Goal: Task Accomplishment & Management: Complete application form

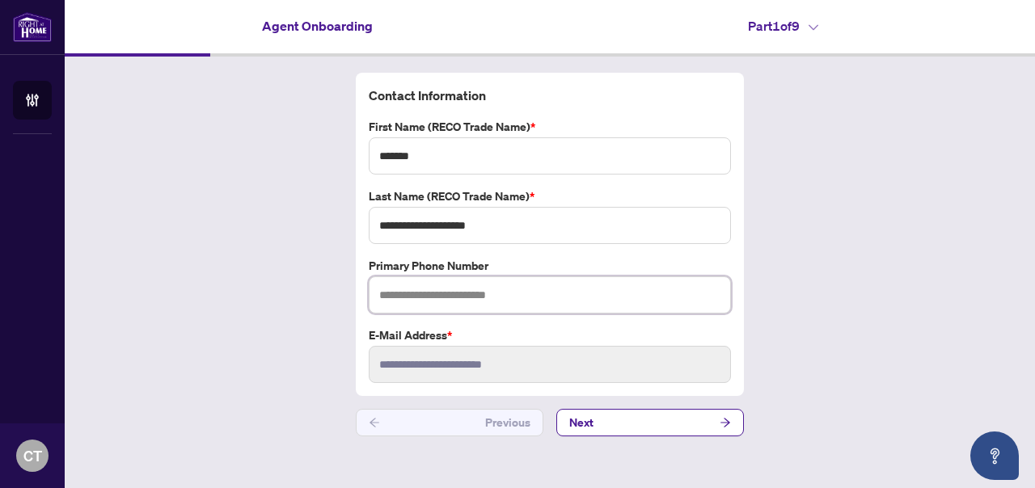
click at [499, 301] on input "text" at bounding box center [550, 294] width 362 height 37
type input "**********"
click at [570, 425] on span "Next" at bounding box center [581, 423] width 24 height 26
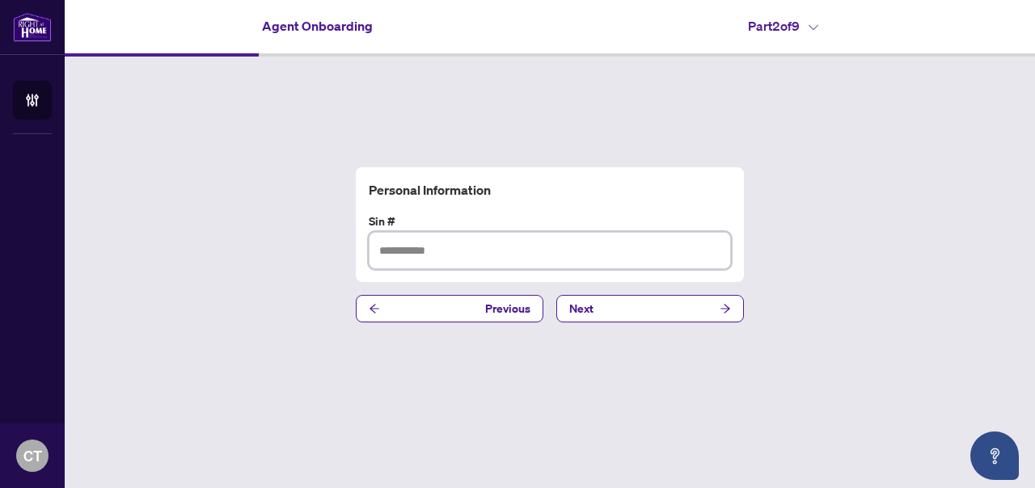
click at [493, 245] on input "text" at bounding box center [550, 250] width 362 height 37
type input "**********"
click at [648, 310] on button "Next" at bounding box center [650, 308] width 188 height 27
click at [571, 246] on input "text" at bounding box center [550, 250] width 362 height 37
type input "**********"
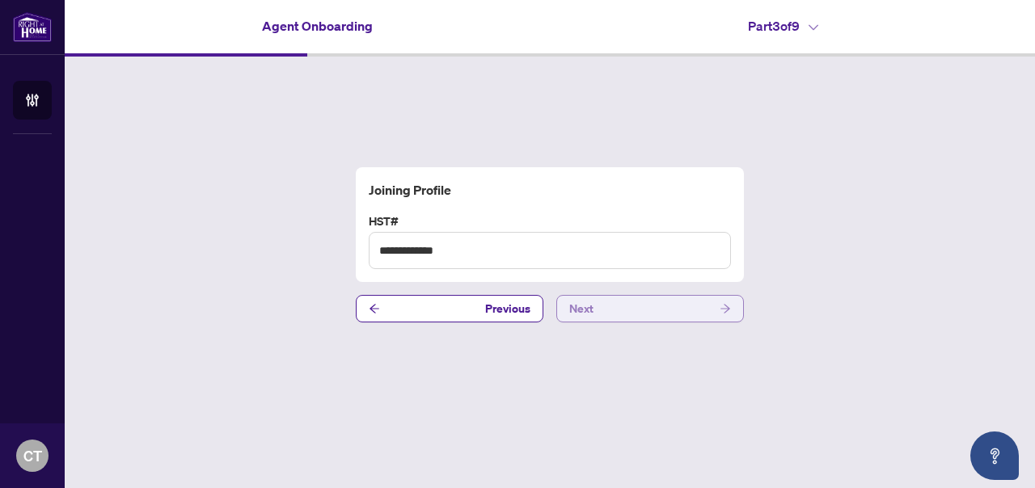
click at [589, 307] on span "Next" at bounding box center [581, 309] width 24 height 26
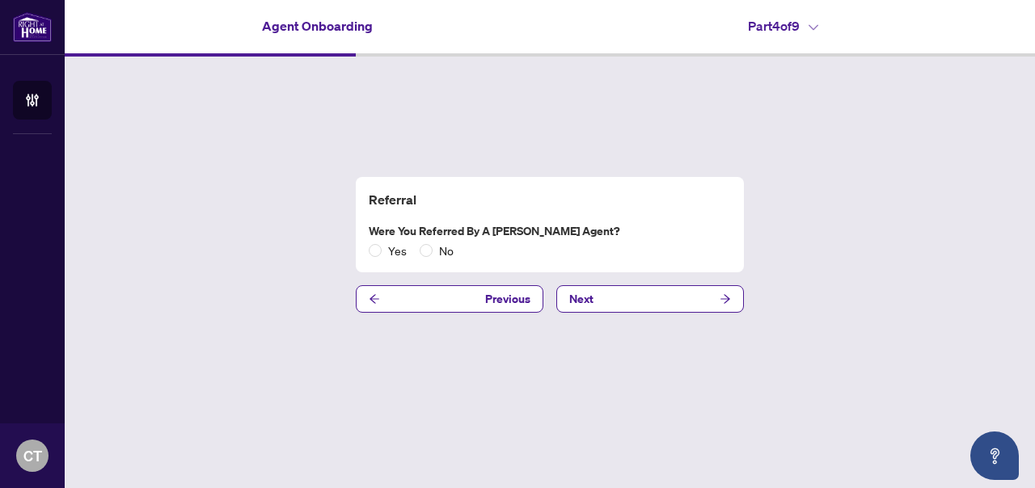
click at [445, 251] on span "No" at bounding box center [445, 251] width 27 height 18
click at [589, 301] on span "Next" at bounding box center [581, 299] width 24 height 26
click at [452, 258] on span "No" at bounding box center [445, 251] width 27 height 18
click at [639, 302] on button "Next" at bounding box center [650, 298] width 188 height 27
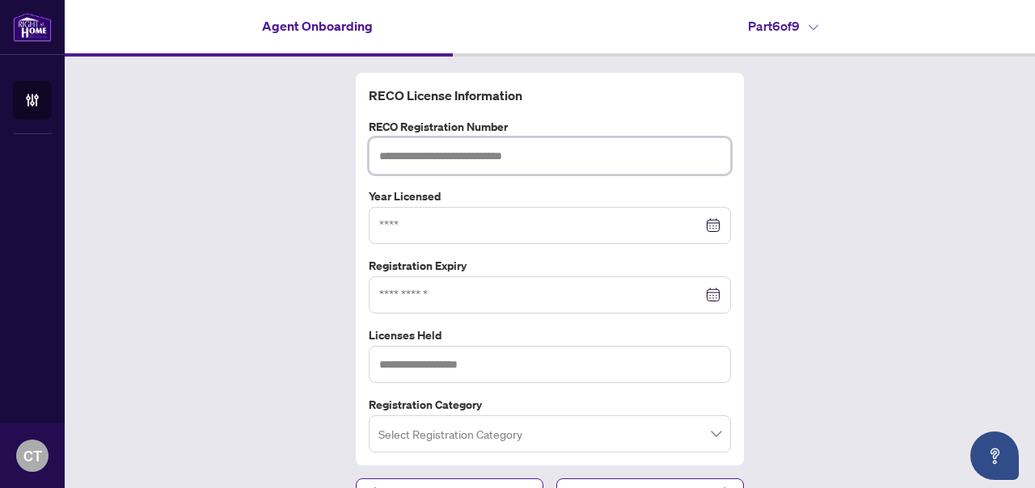
click at [544, 140] on input "text" at bounding box center [550, 155] width 362 height 37
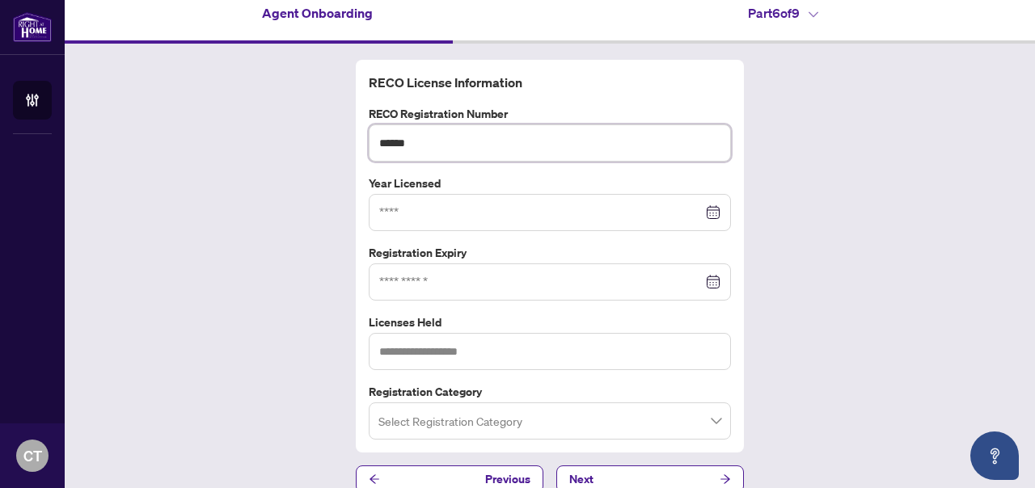
scroll to position [33, 0]
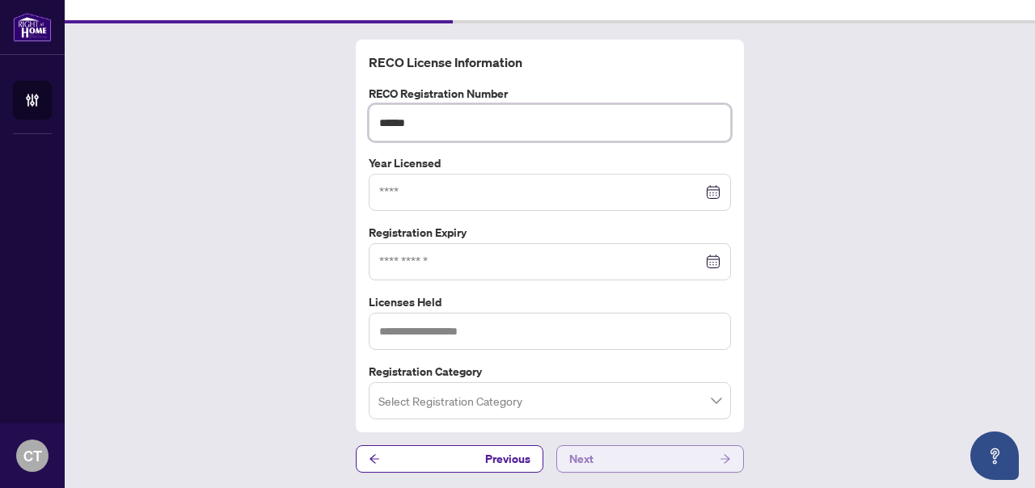
type input "******"
click at [617, 465] on button "Next" at bounding box center [650, 458] width 188 height 27
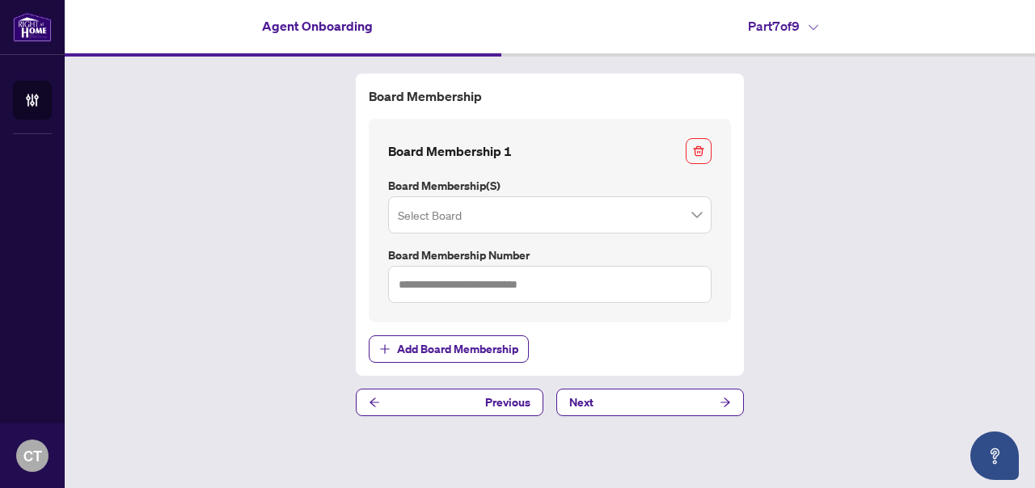
click at [579, 217] on input "search" at bounding box center [542, 218] width 289 height 36
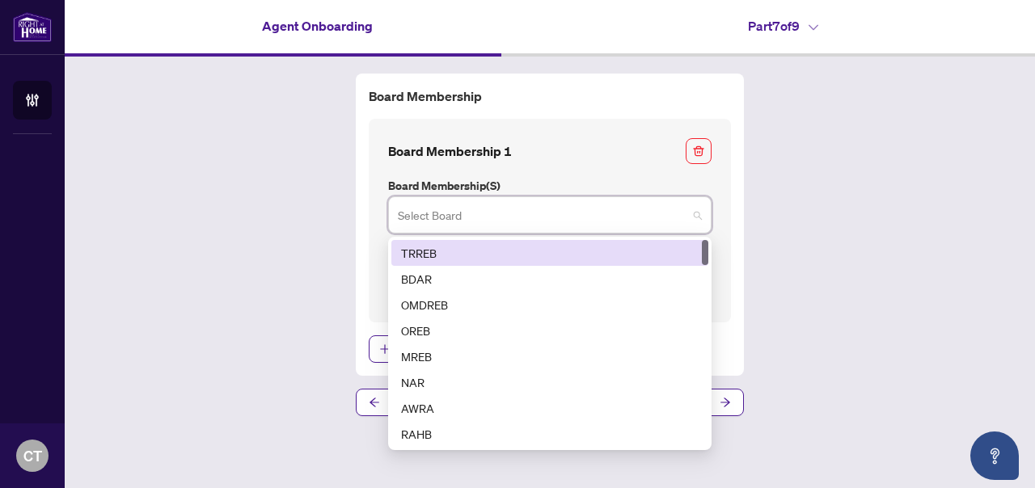
click at [543, 249] on div "TRREB" at bounding box center [549, 253] width 297 height 18
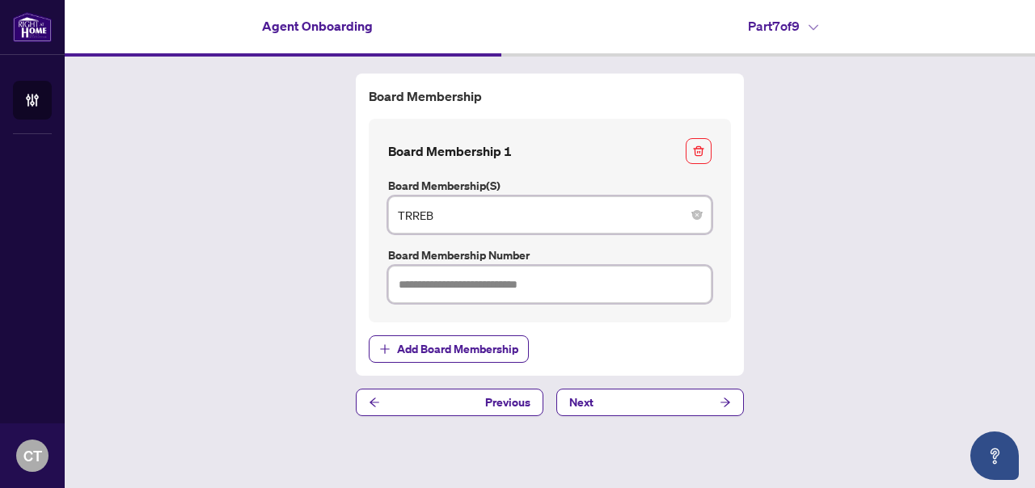
click at [549, 282] on input "text" at bounding box center [549, 284] width 323 height 37
type input "******"
click at [625, 414] on button "Next" at bounding box center [650, 402] width 188 height 27
click at [628, 407] on button "Next" at bounding box center [650, 402] width 188 height 27
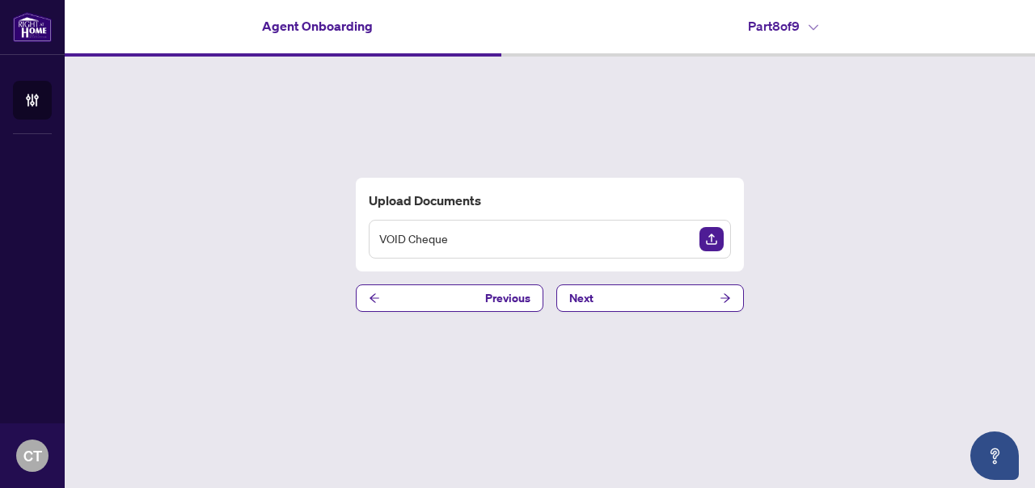
click at [718, 242] on img "Upload Document" at bounding box center [711, 239] width 24 height 24
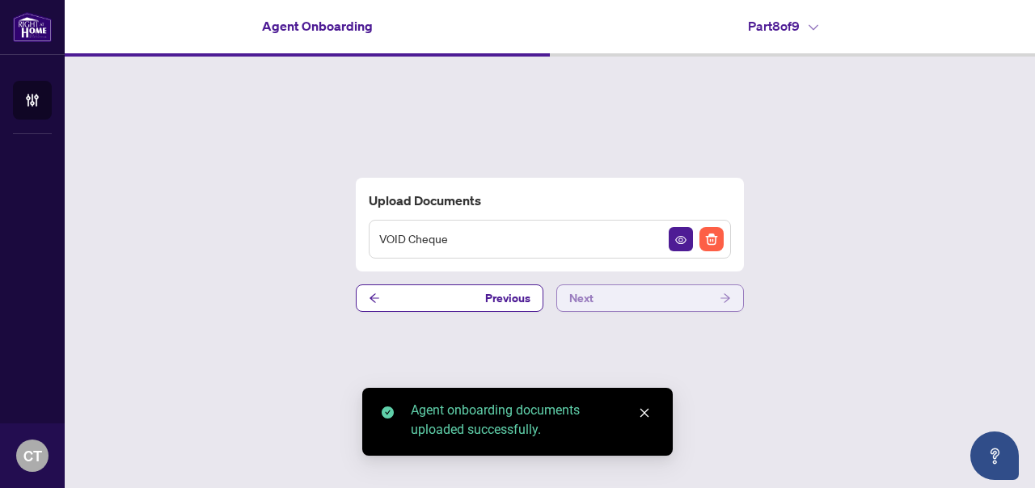
click at [634, 302] on button "Next" at bounding box center [650, 298] width 188 height 27
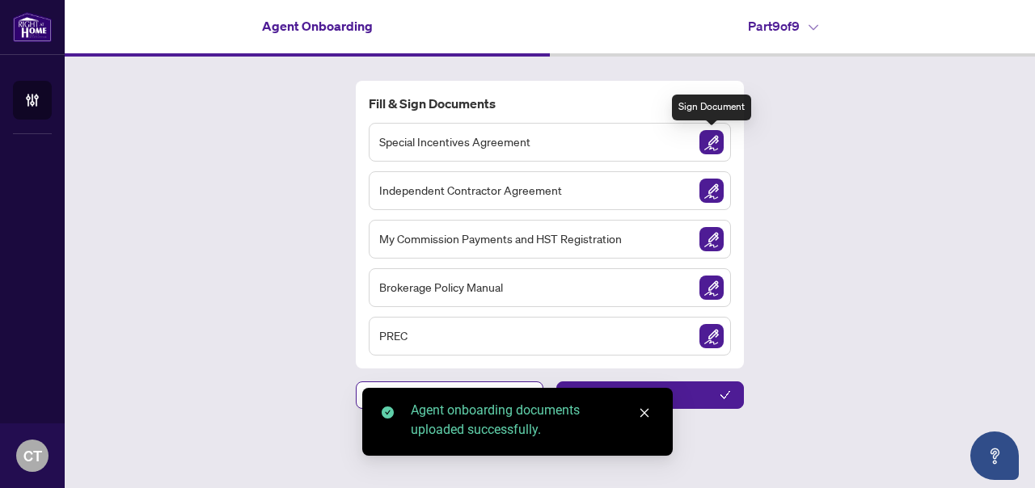
click at [715, 142] on img "Sign Document" at bounding box center [711, 142] width 24 height 24
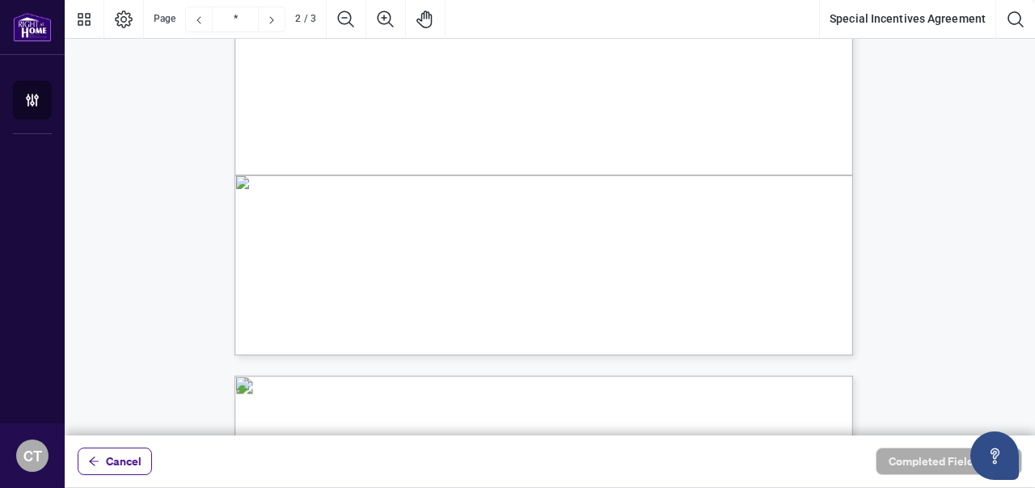
type input "*"
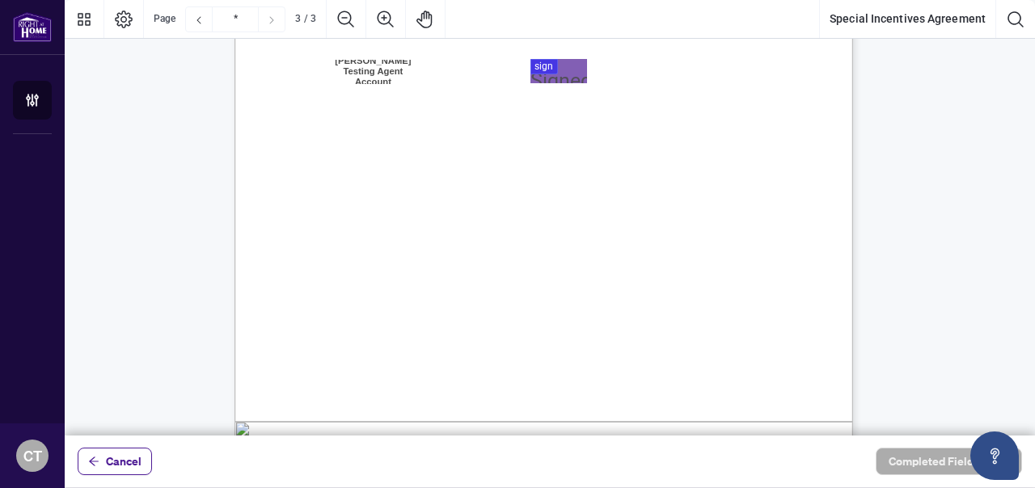
scroll to position [1763, 0]
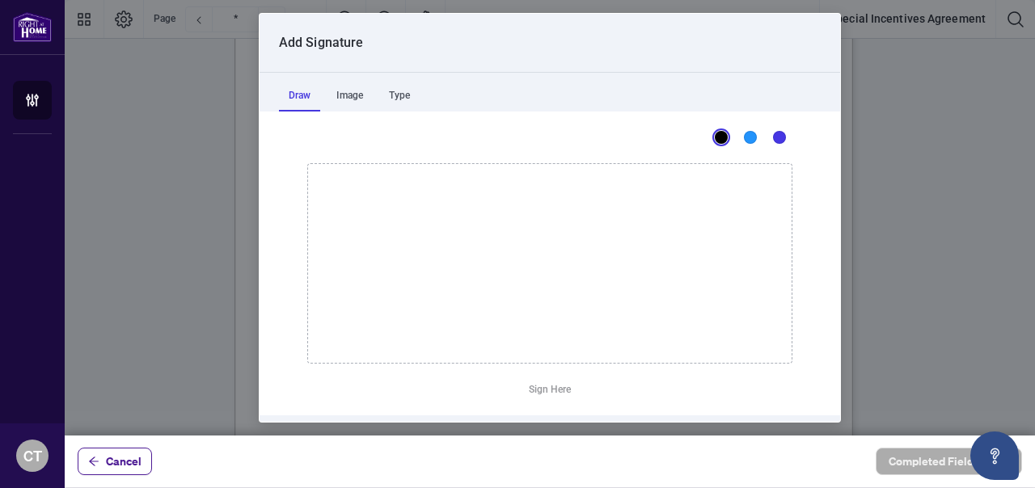
click at [561, 197] on div at bounding box center [550, 218] width 970 height 436
drag, startPoint x: 512, startPoint y: 238, endPoint x: 543, endPoint y: 276, distance: 49.4
click at [543, 276] on icon "Drawing canvas" at bounding box center [549, 263] width 483 height 199
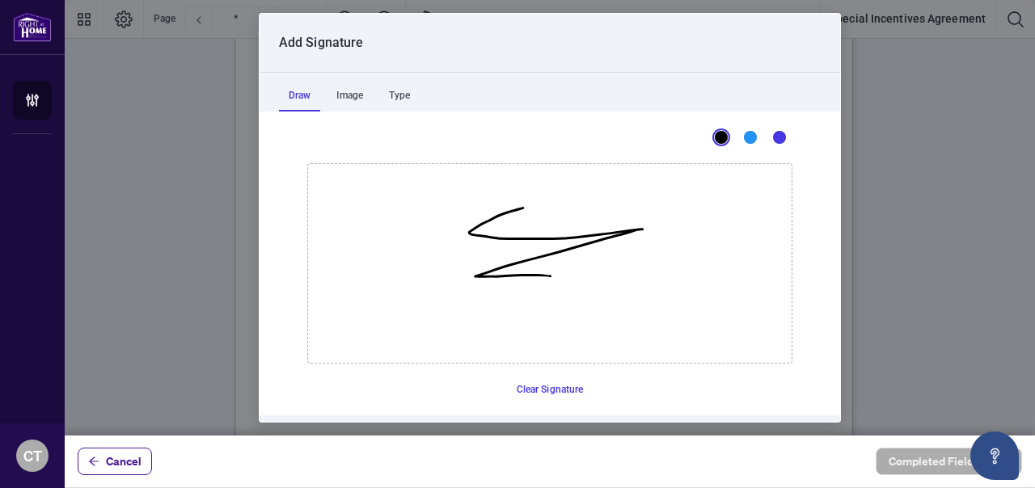
scroll to position [49, 0]
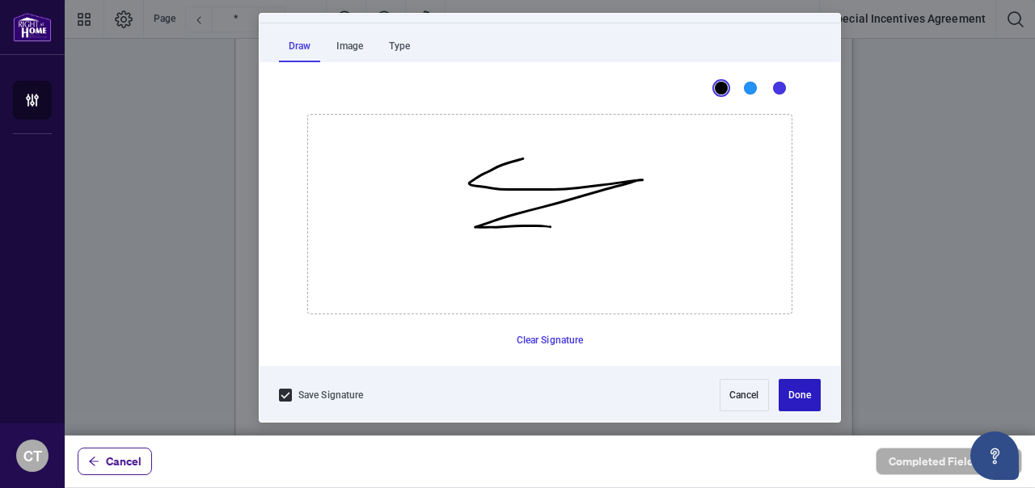
click at [778, 398] on button "Done" at bounding box center [799, 395] width 42 height 32
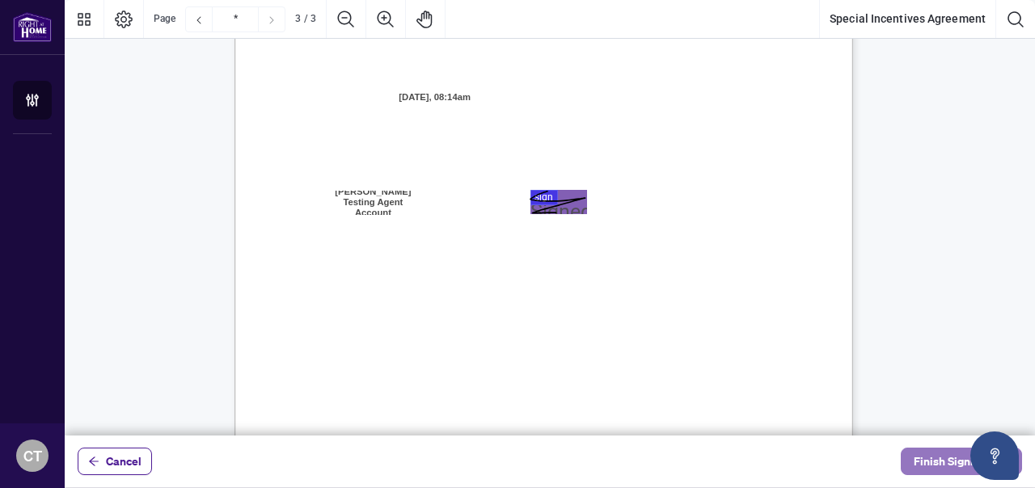
click at [938, 466] on span "Finish Signing" at bounding box center [949, 462] width 73 height 26
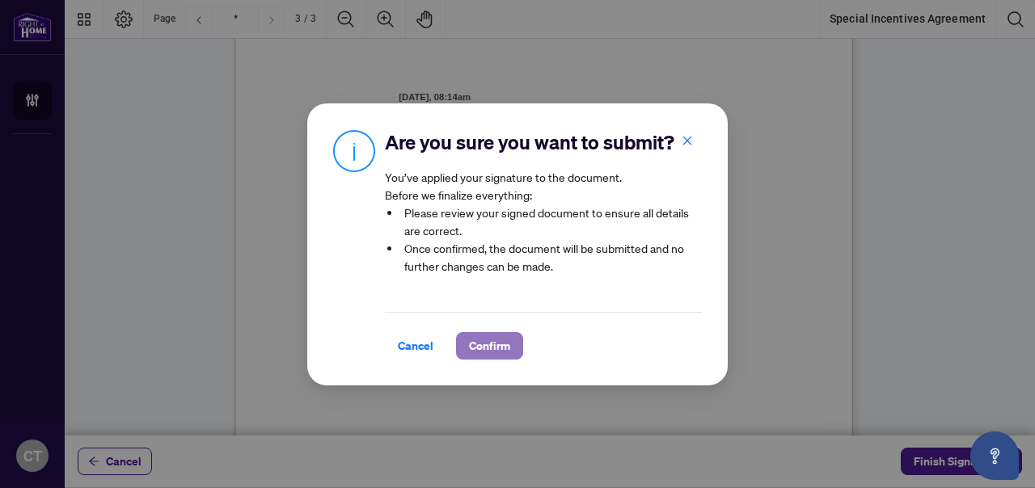
click at [487, 333] on span "Confirm" at bounding box center [489, 346] width 41 height 26
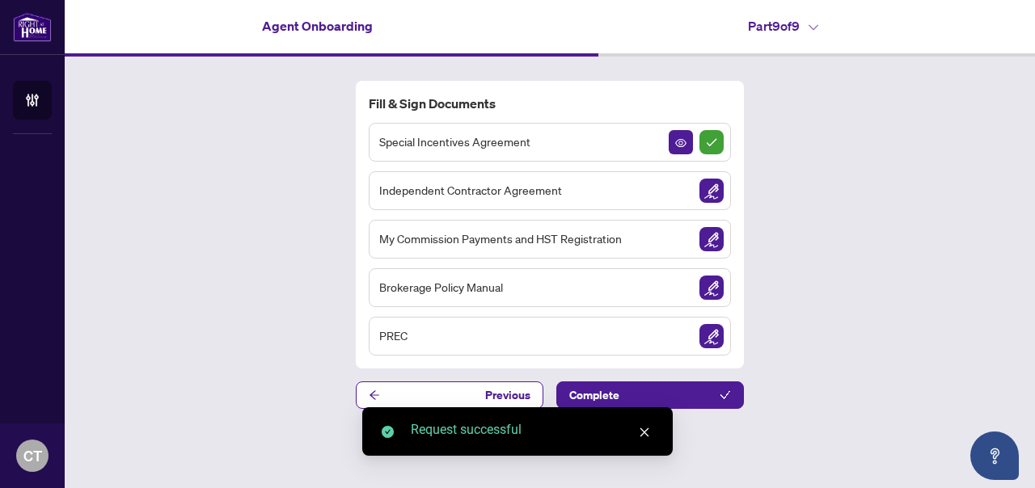
click at [711, 193] on img "Sign Document" at bounding box center [711, 191] width 24 height 24
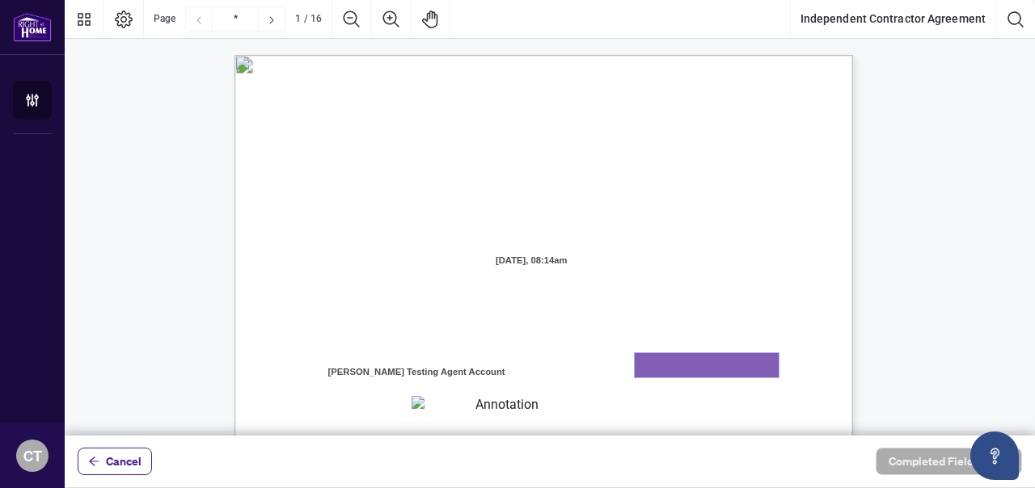
click at [688, 357] on textarea "01K2N8J2K9V0CNN3QD7ZAQM3NS" at bounding box center [706, 365] width 144 height 24
type textarea "******"
click at [560, 403] on textarea "01K2N8J7ZRE9S7PKC3TK958VZ8" at bounding box center [499, 406] width 177 height 21
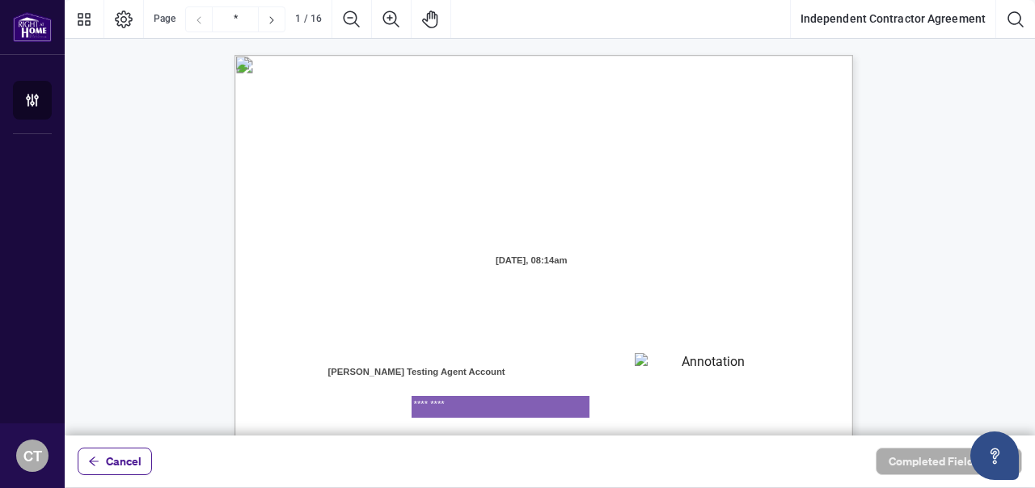
type textarea "*********"
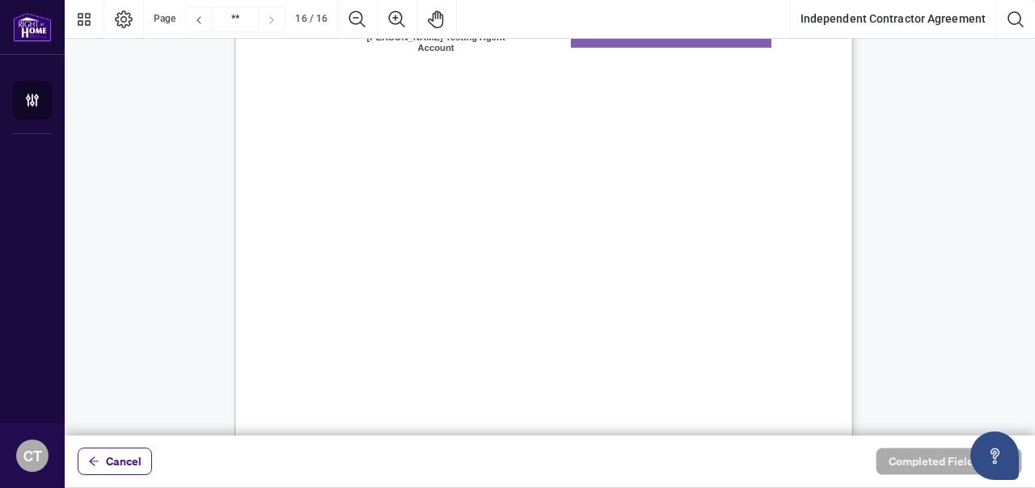
type input "**"
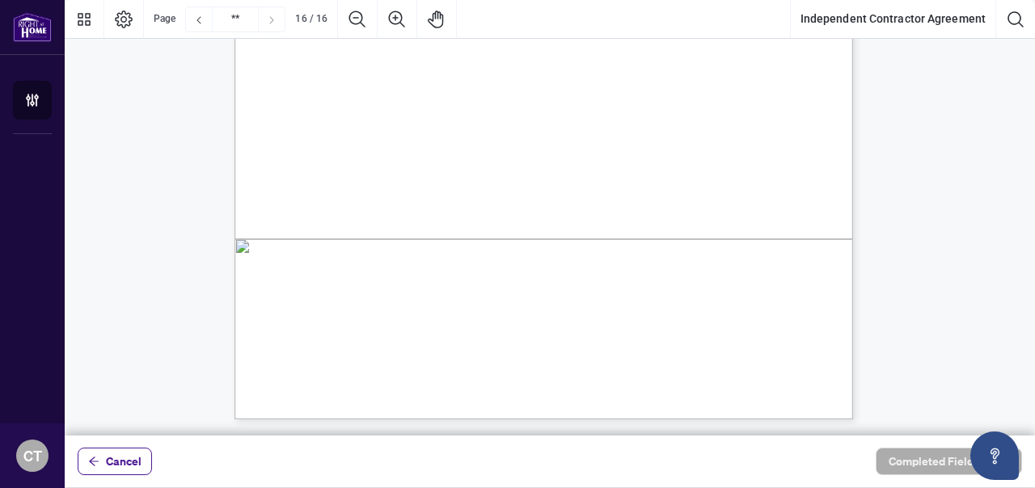
scroll to position [12404, 0]
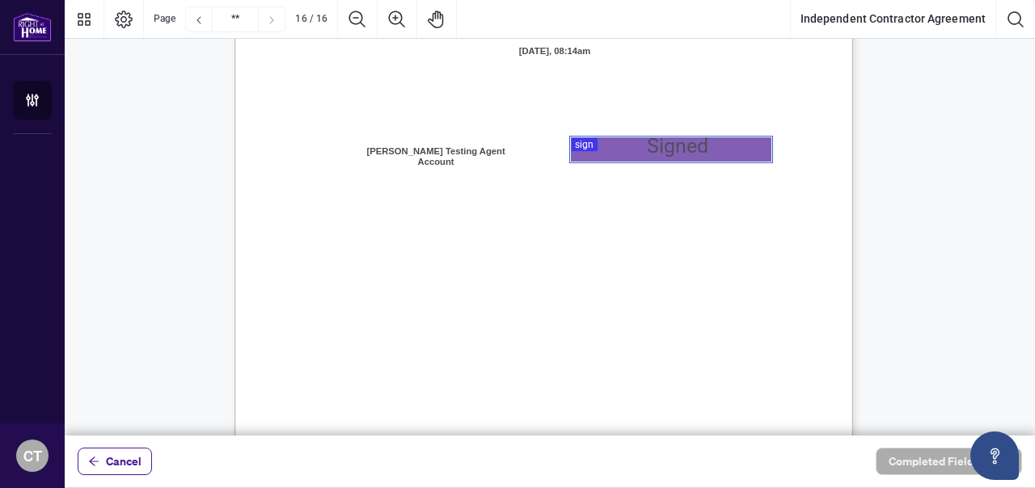
click at [645, 145] on div at bounding box center [550, 218] width 970 height 436
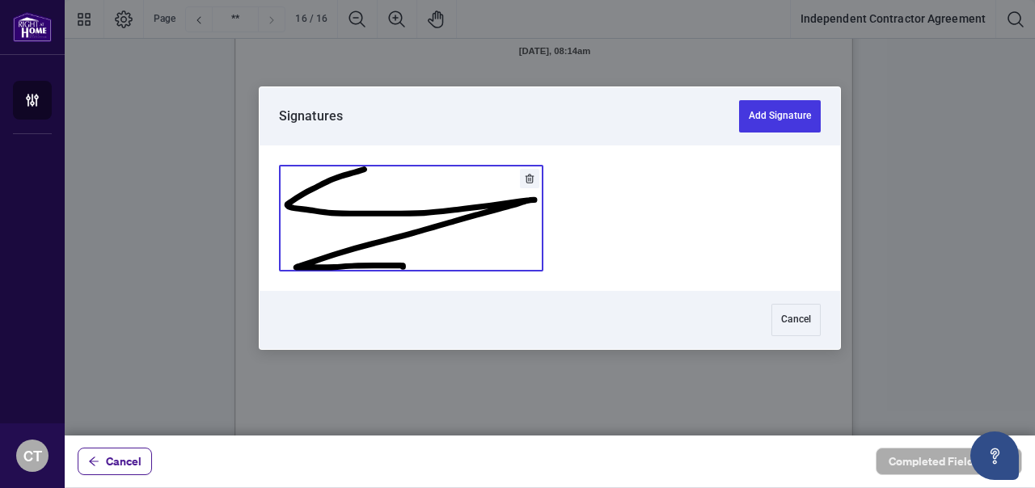
click at [456, 207] on button "Add Signature" at bounding box center [411, 218] width 263 height 105
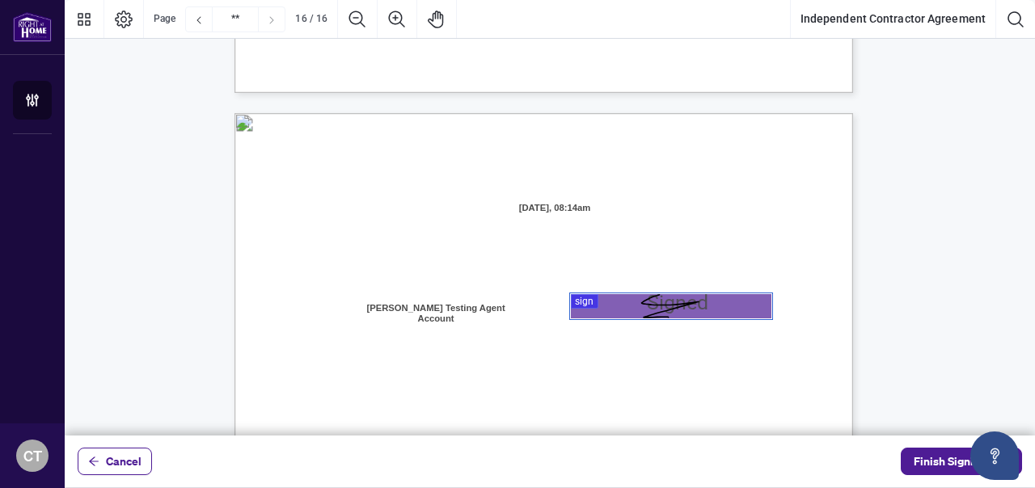
scroll to position [12147, 0]
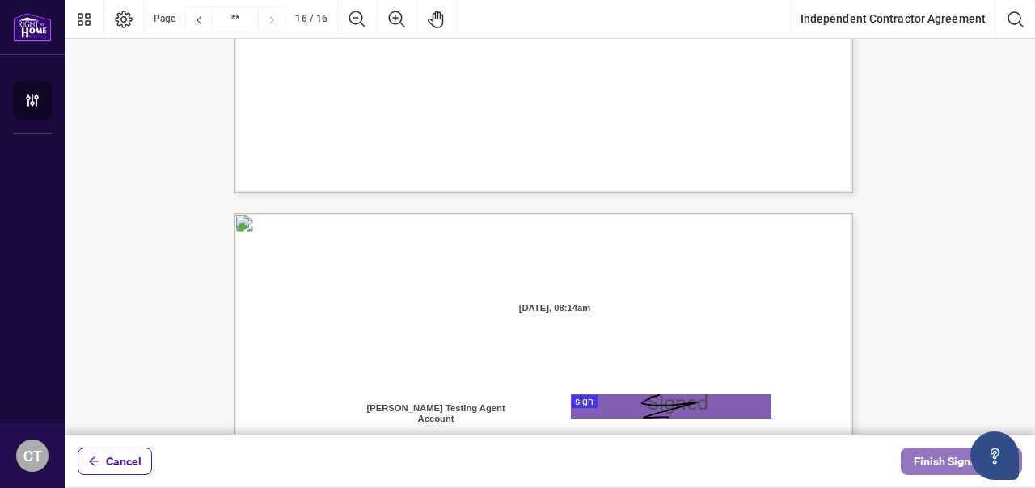
click at [946, 462] on span "Finish Signing" at bounding box center [949, 462] width 73 height 26
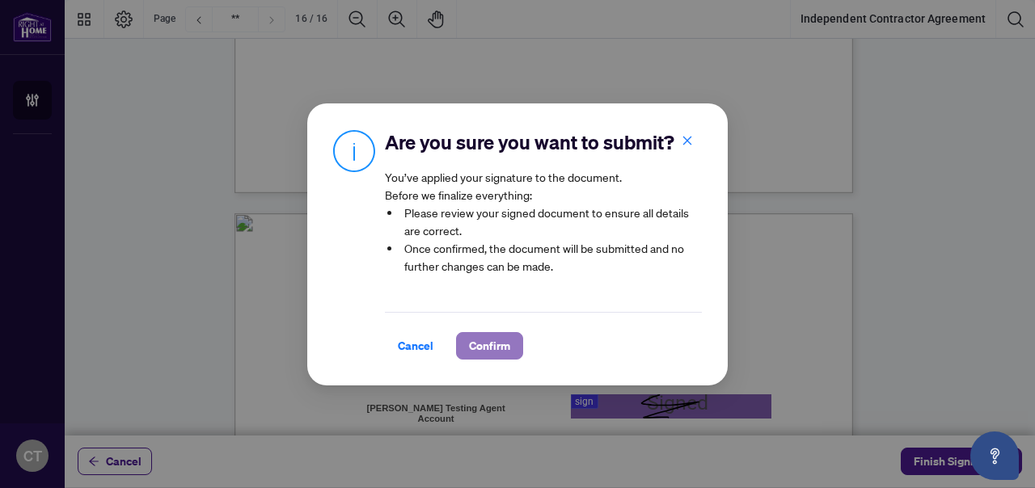
click at [489, 349] on span "Confirm" at bounding box center [489, 346] width 41 height 26
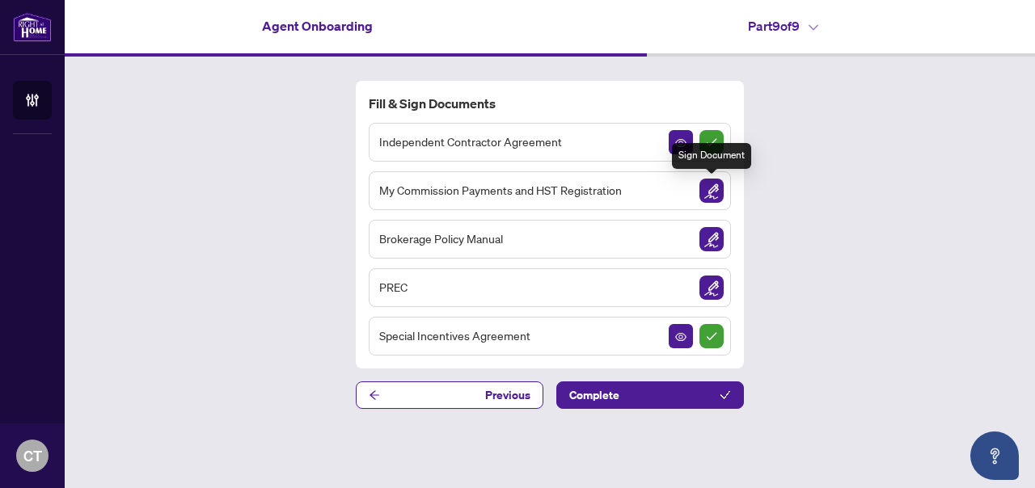
click at [716, 191] on img "Sign Document" at bounding box center [711, 191] width 24 height 24
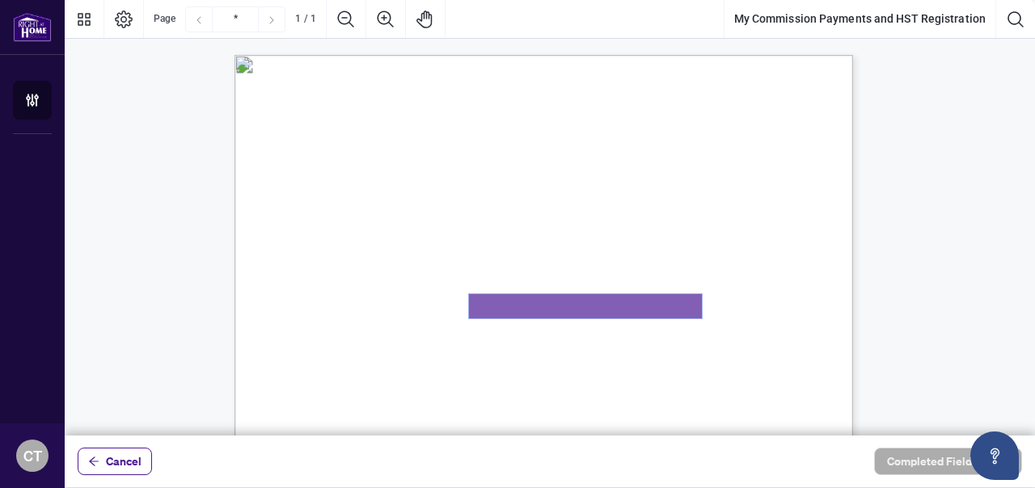
click at [608, 302] on textarea "01K2N8MKQDJBXE81ST9XY5E373" at bounding box center [585, 306] width 233 height 24
type textarea "**********"
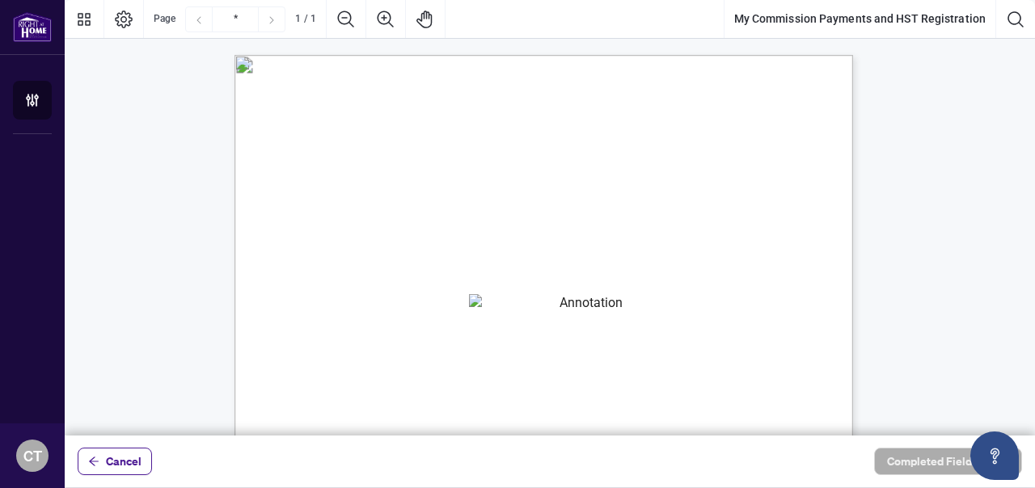
click at [602, 342] on span "This number is valid, has been duly assigned to me and is the H.S.T. Registrati…" at bounding box center [505, 337] width 397 height 15
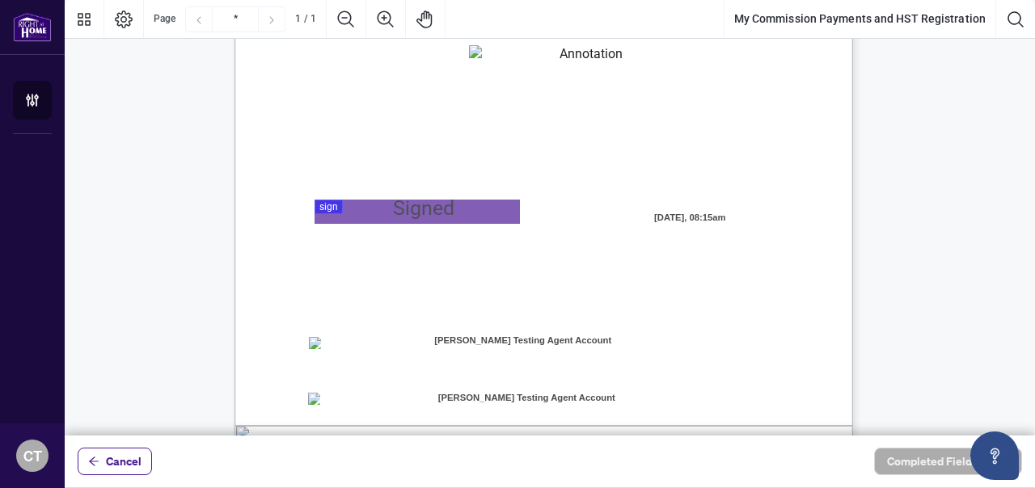
scroll to position [387, 0]
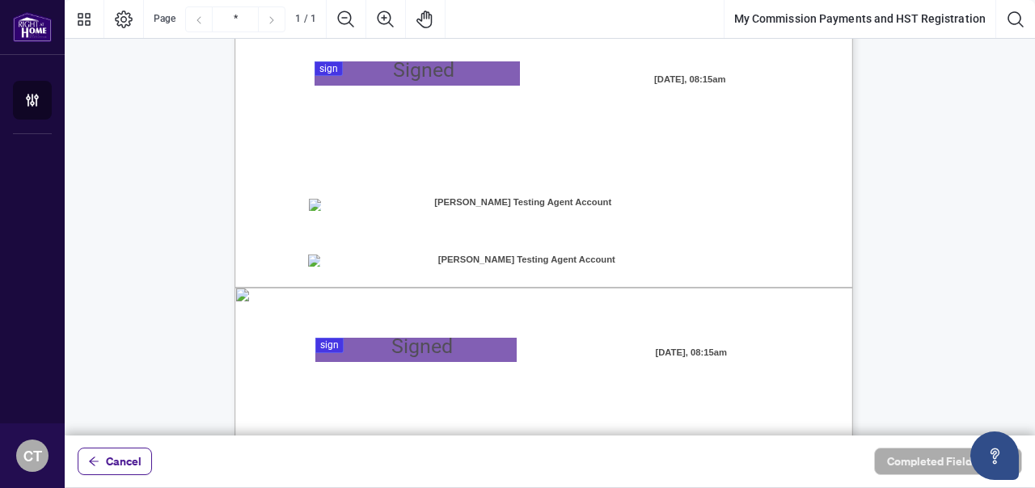
click at [396, 73] on div at bounding box center [550, 218] width 970 height 436
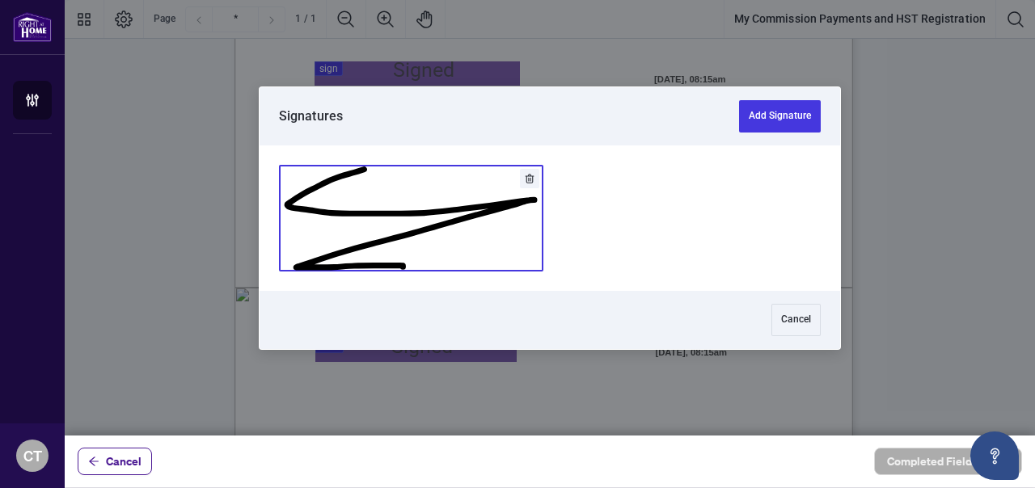
click at [457, 230] on button "Add Signature" at bounding box center [411, 218] width 263 height 105
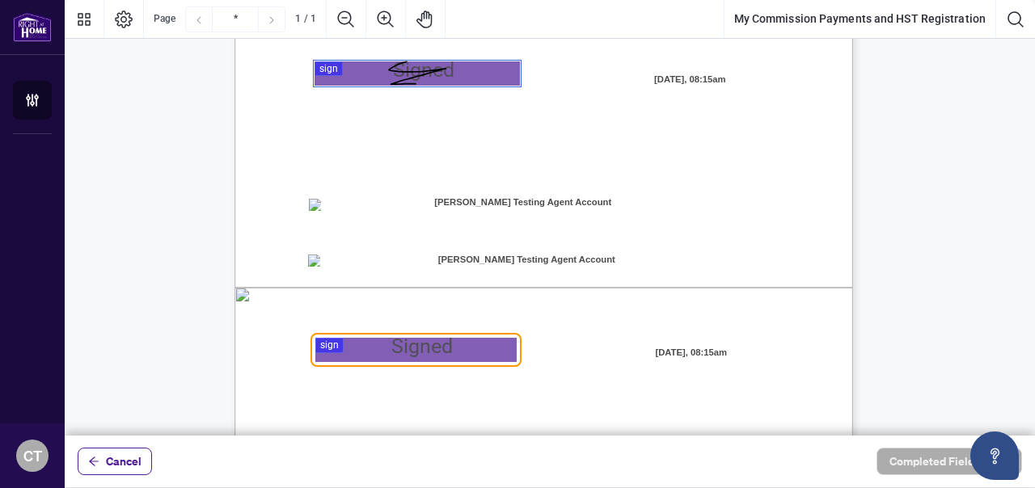
click at [368, 356] on div at bounding box center [550, 218] width 970 height 436
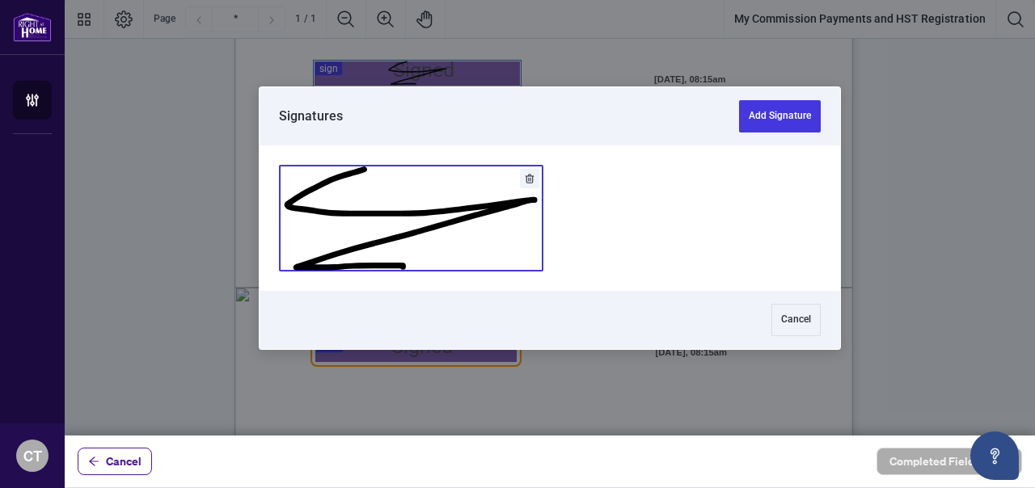
click at [393, 255] on button "Add Signature" at bounding box center [411, 218] width 263 height 105
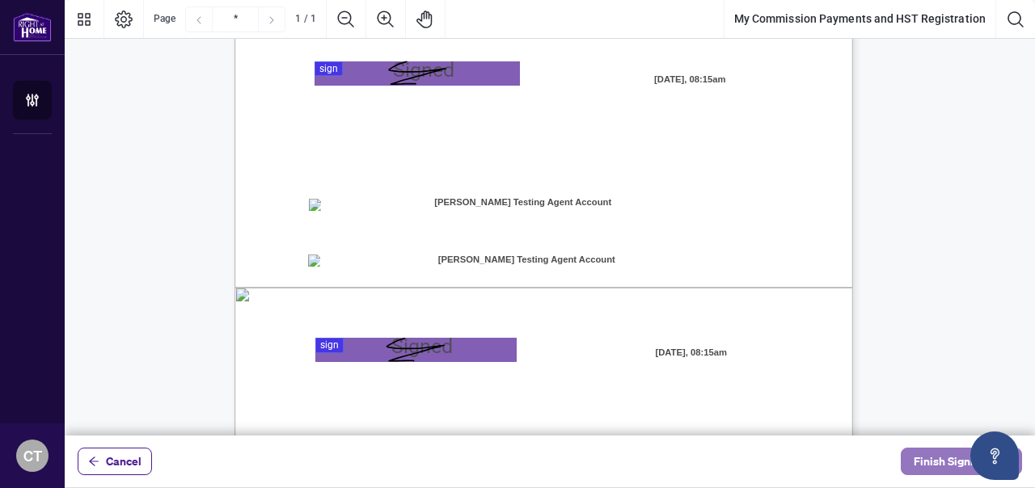
click at [919, 458] on span "Finish Signing" at bounding box center [949, 462] width 73 height 26
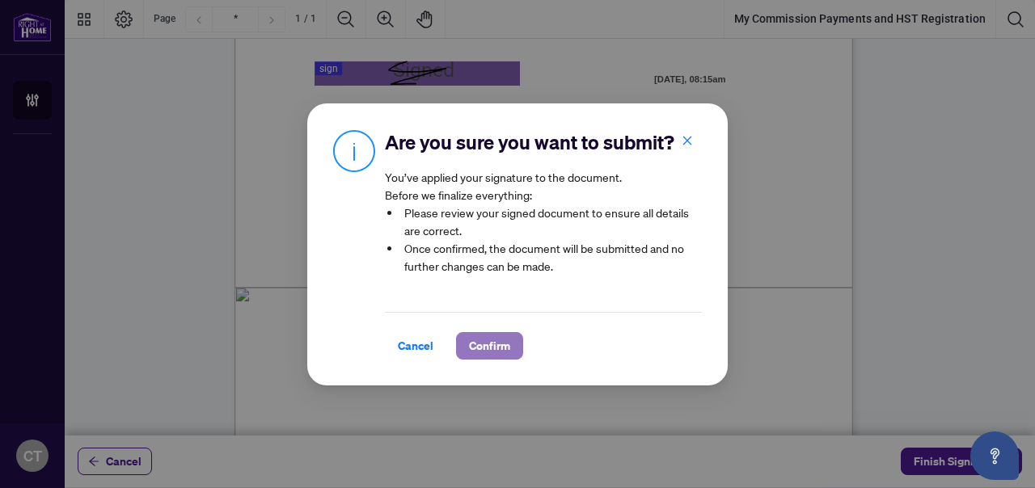
click at [494, 347] on span "Confirm" at bounding box center [489, 346] width 41 height 26
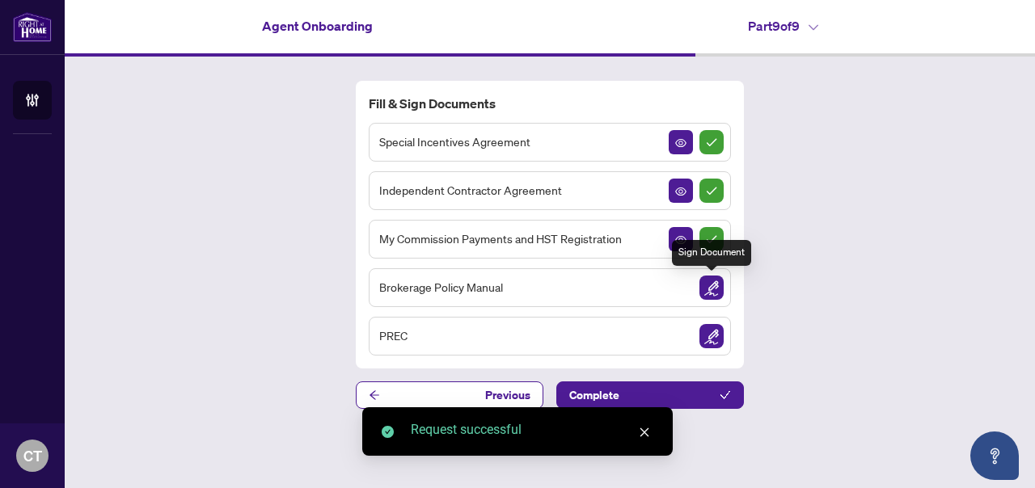
click at [718, 294] on img "Sign Document" at bounding box center [711, 288] width 24 height 24
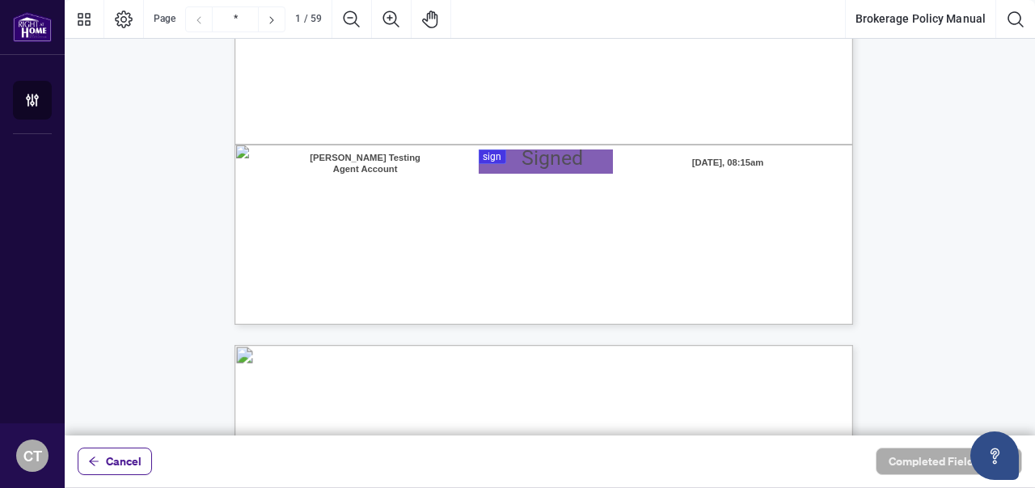
scroll to position [542, 0]
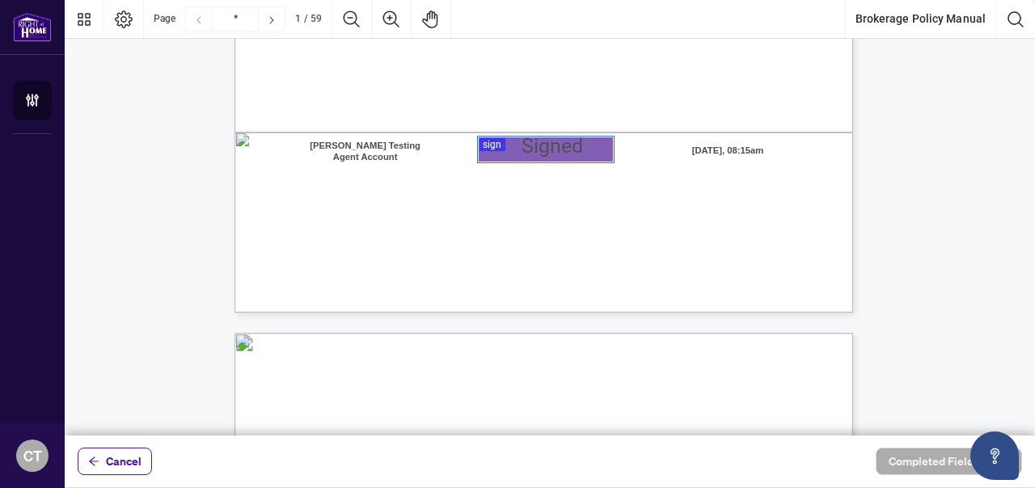
click at [533, 154] on div at bounding box center [550, 218] width 970 height 436
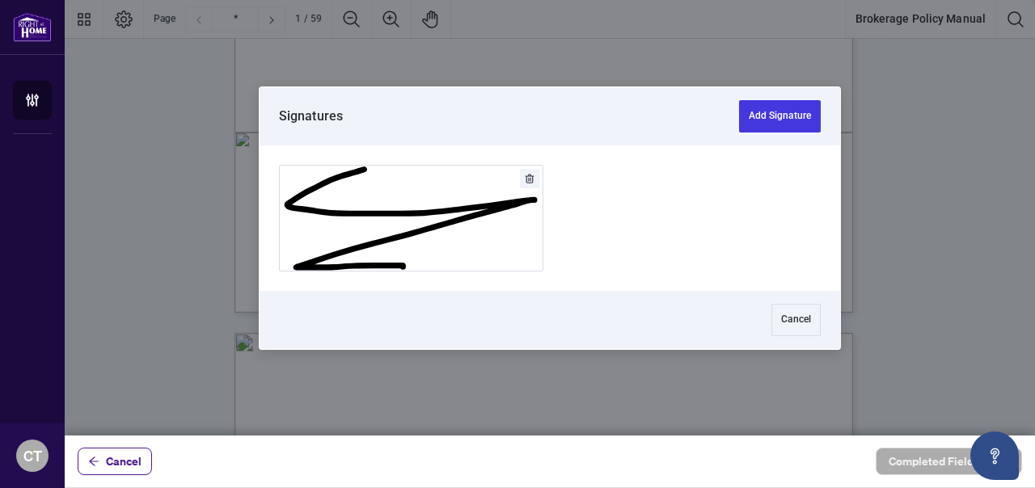
click at [434, 262] on button "Add Signature" at bounding box center [411, 218] width 263 height 105
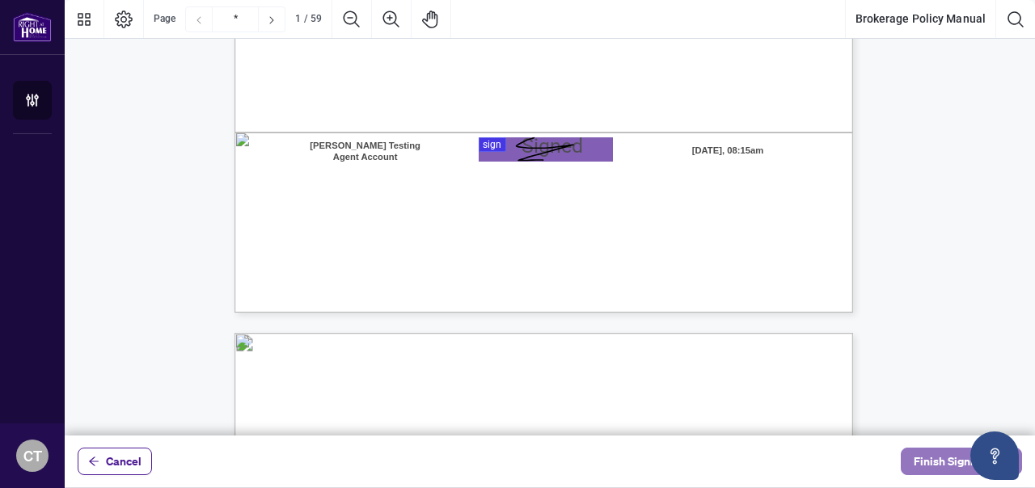
click at [913, 456] on button "Finish Signing" at bounding box center [960, 461] width 121 height 27
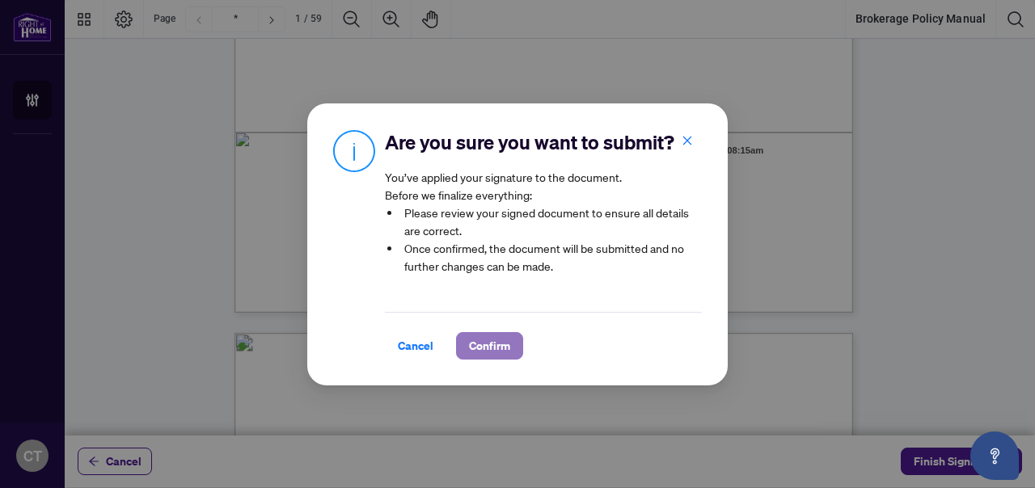
click at [482, 347] on span "Confirm" at bounding box center [489, 346] width 41 height 26
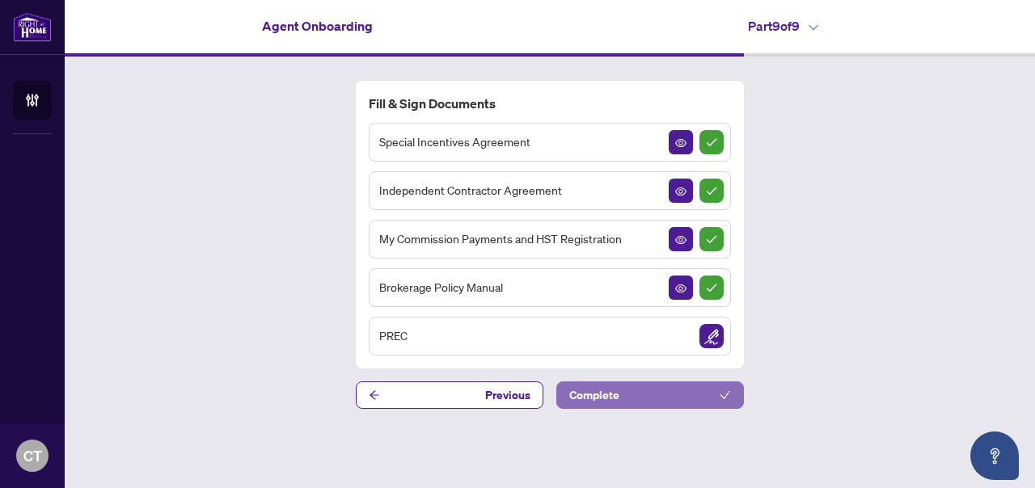
click at [714, 386] on button "Complete" at bounding box center [650, 394] width 188 height 27
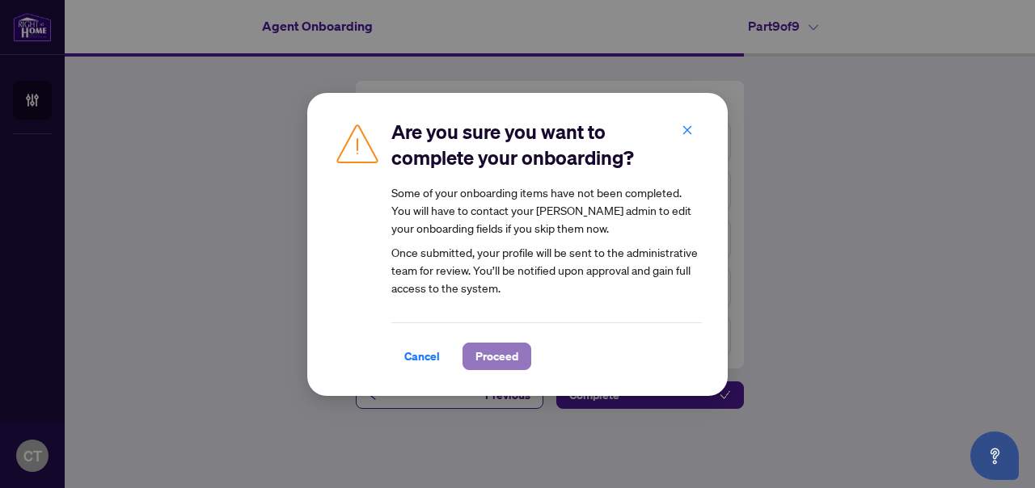
click at [506, 356] on span "Proceed" at bounding box center [496, 357] width 43 height 26
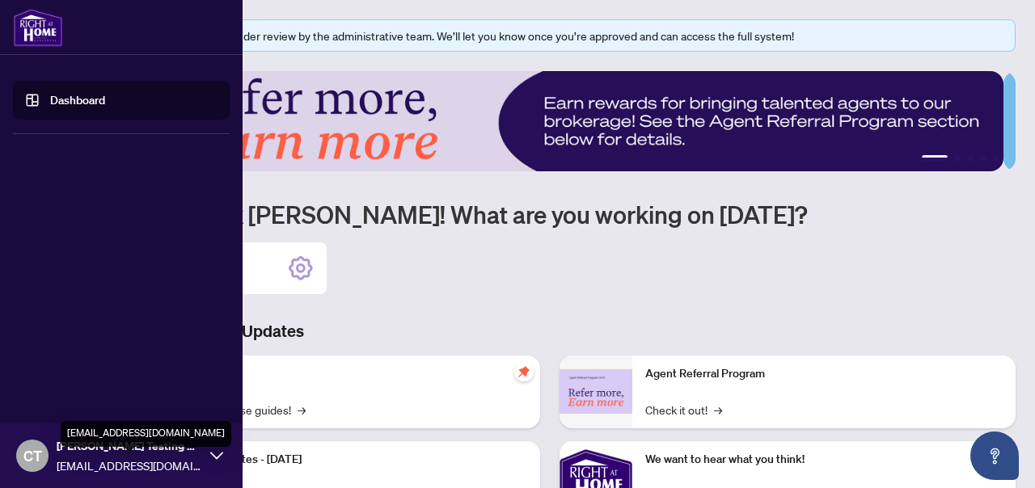
click at [116, 462] on span "[EMAIL_ADDRESS][DOMAIN_NAME]" at bounding box center [129, 466] width 145 height 18
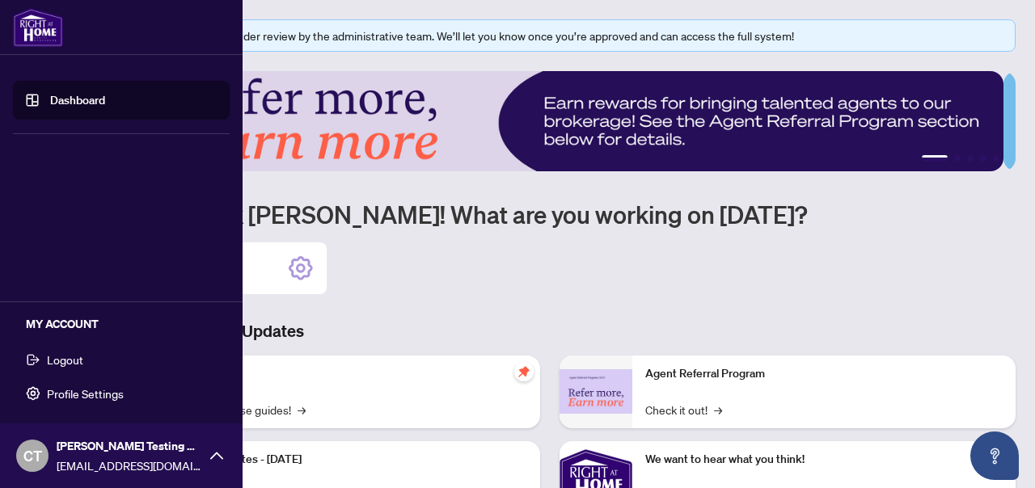
click at [89, 360] on button "Logout" at bounding box center [121, 359] width 217 height 27
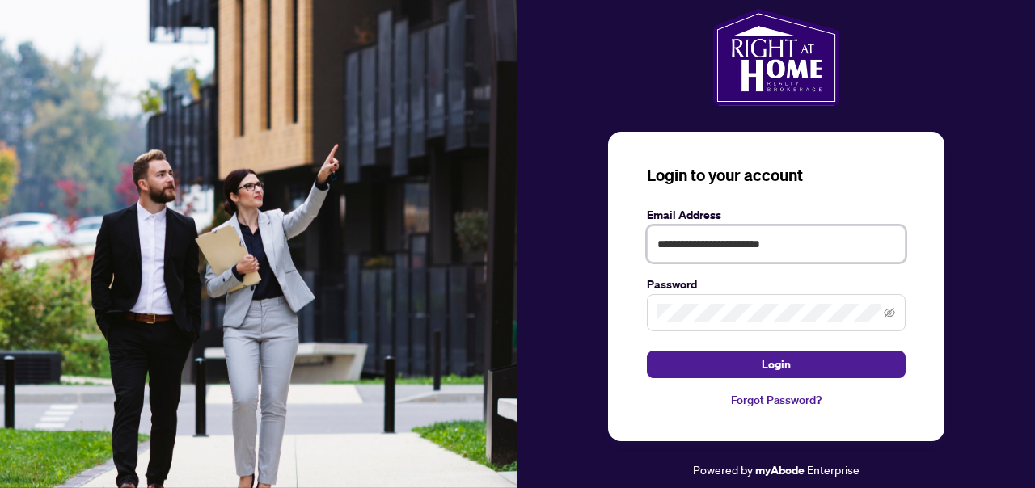
click at [787, 242] on input "**********" at bounding box center [776, 244] width 259 height 37
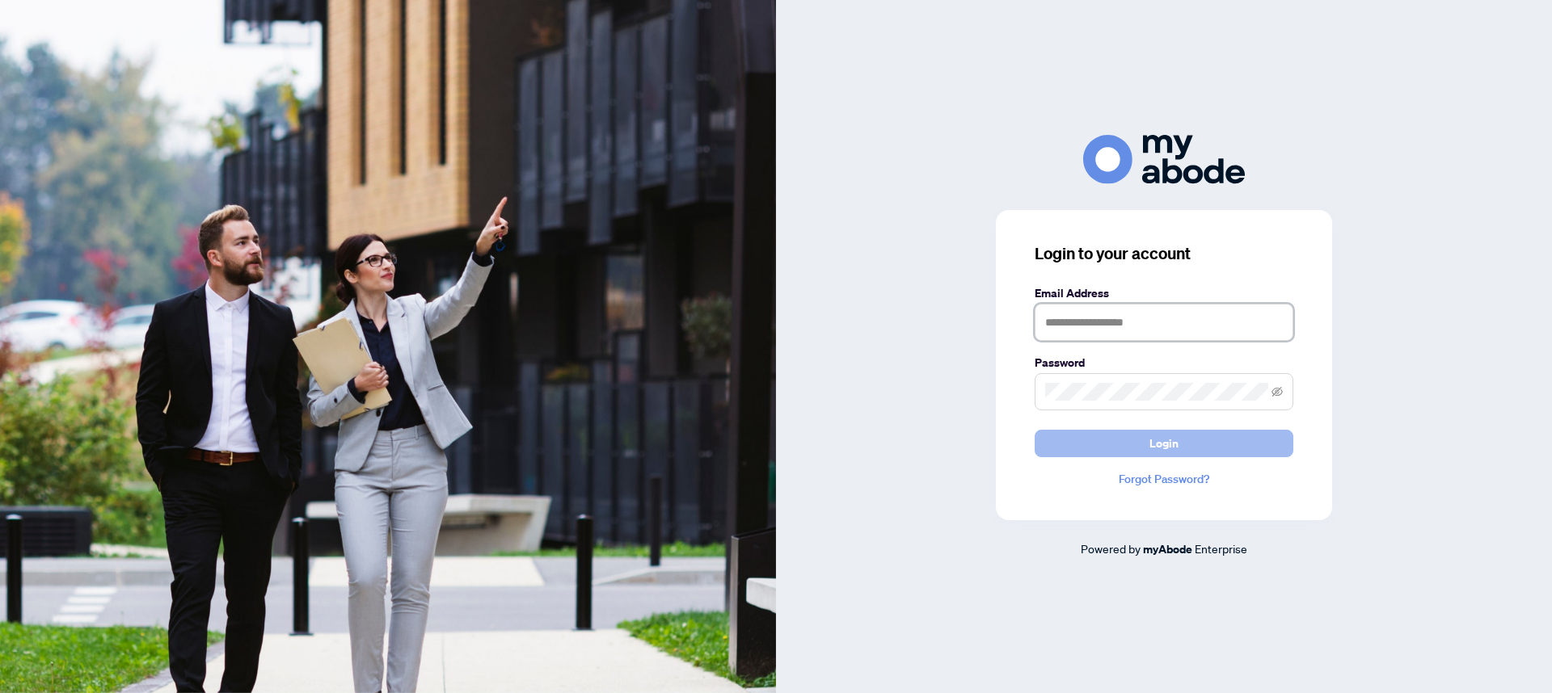
type input "**********"
click at [1175, 440] on span "Login" at bounding box center [1163, 444] width 29 height 26
